Goal: Task Accomplishment & Management: Use online tool/utility

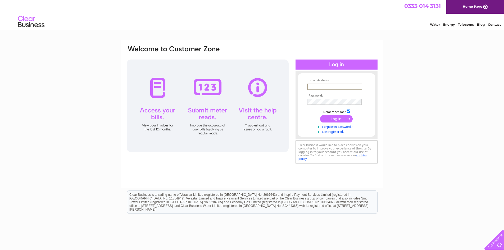
click at [313, 85] on input "text" at bounding box center [334, 87] width 55 height 6
type input "[PERSON_NAME][EMAIL_ADDRESS][DOMAIN_NAME]"
click at [320, 115] on input "submit" at bounding box center [336, 118] width 33 height 7
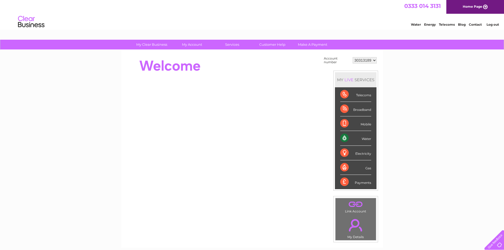
click at [348, 137] on div "Water" at bounding box center [355, 138] width 31 height 15
click at [365, 139] on div "Water" at bounding box center [355, 138] width 31 height 15
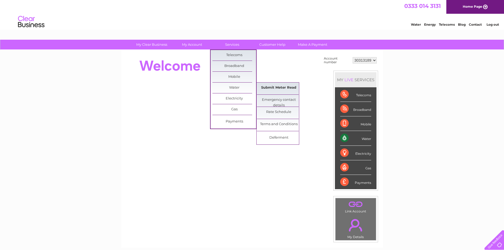
click at [280, 89] on link "Submit Meter Read" at bounding box center [279, 88] width 44 height 11
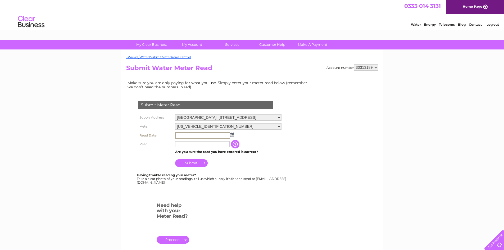
click at [182, 134] on input "text" at bounding box center [202, 135] width 55 height 6
click at [233, 134] on img at bounding box center [232, 134] width 4 height 4
click at [190, 163] on link "8" at bounding box center [188, 163] width 8 height 5
type input "[DATE]"
click at [190, 163] on body "My Clear Business Login Details My Details My Preferences Link Account My Accou…" at bounding box center [252, 179] width 504 height 358
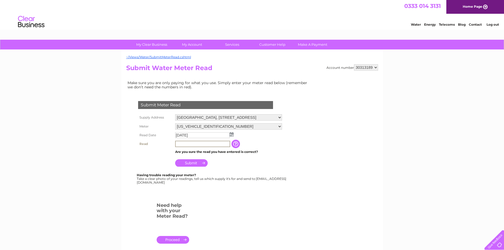
click at [181, 143] on input "text" at bounding box center [202, 144] width 55 height 6
type input "13367"
click at [199, 161] on input "Submit" at bounding box center [191, 162] width 33 height 7
